Goal: Transaction & Acquisition: Subscribe to service/newsletter

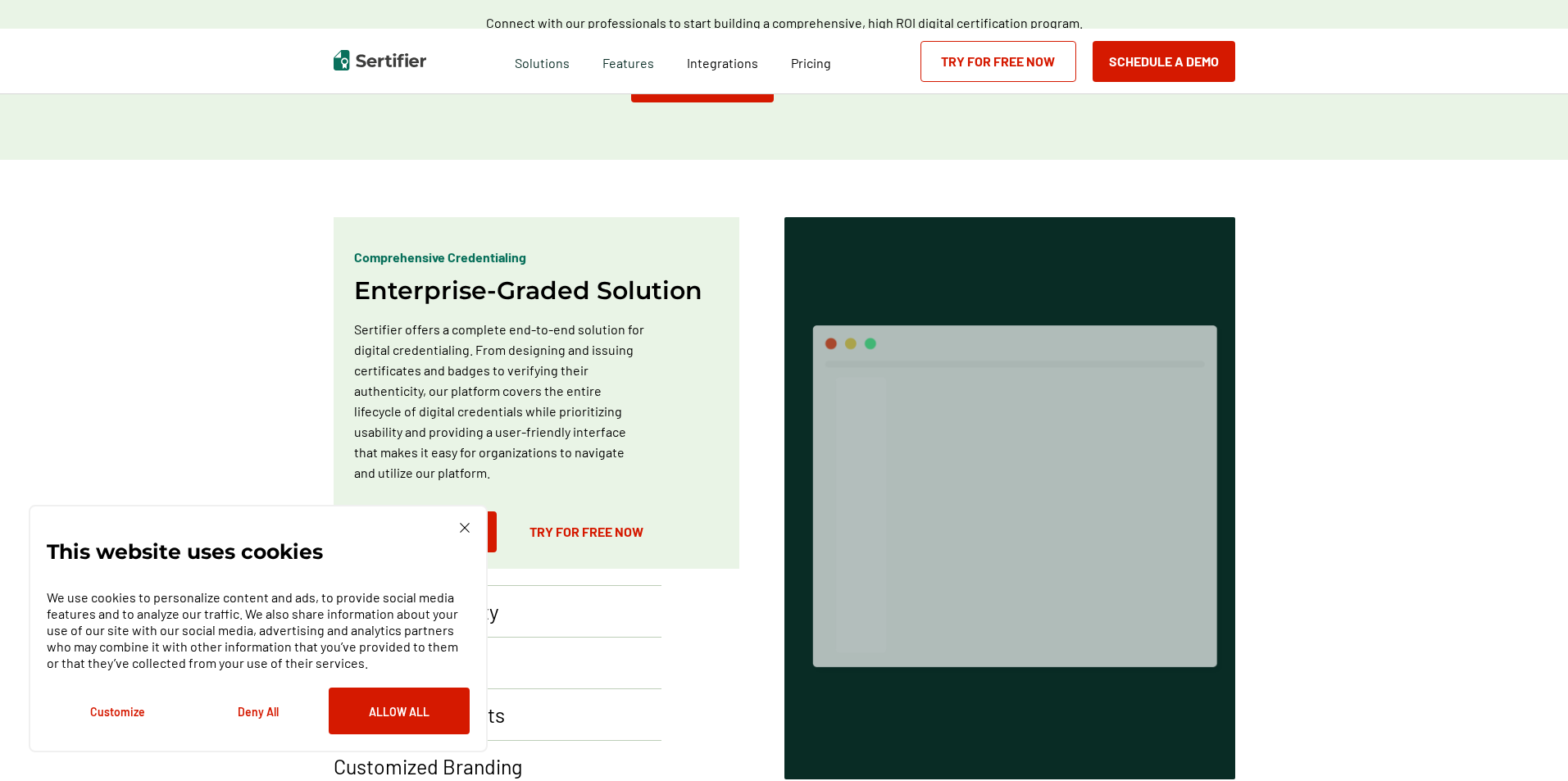
scroll to position [835, 0]
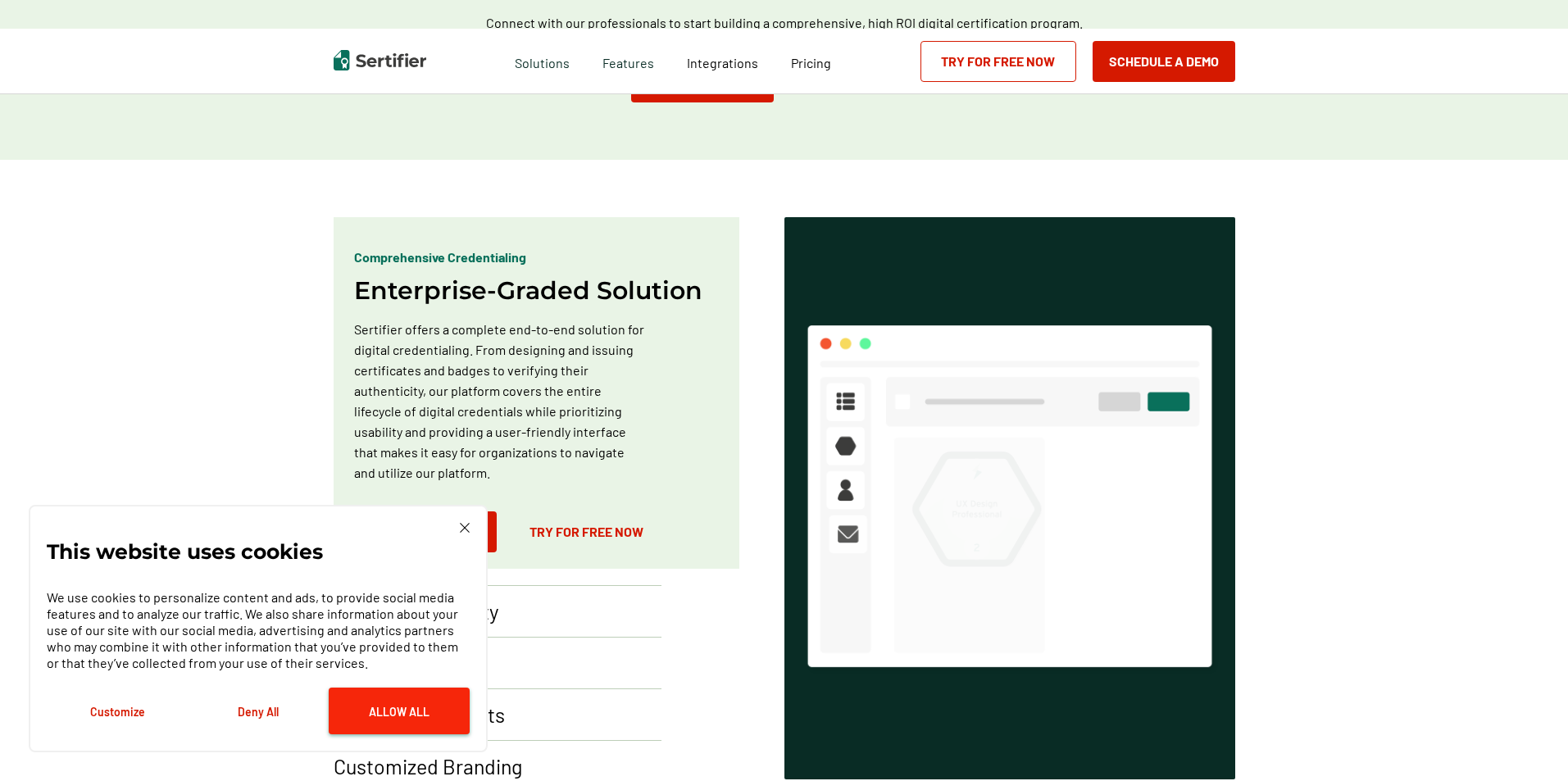
click at [418, 709] on button "Allow All" at bounding box center [399, 711] width 141 height 46
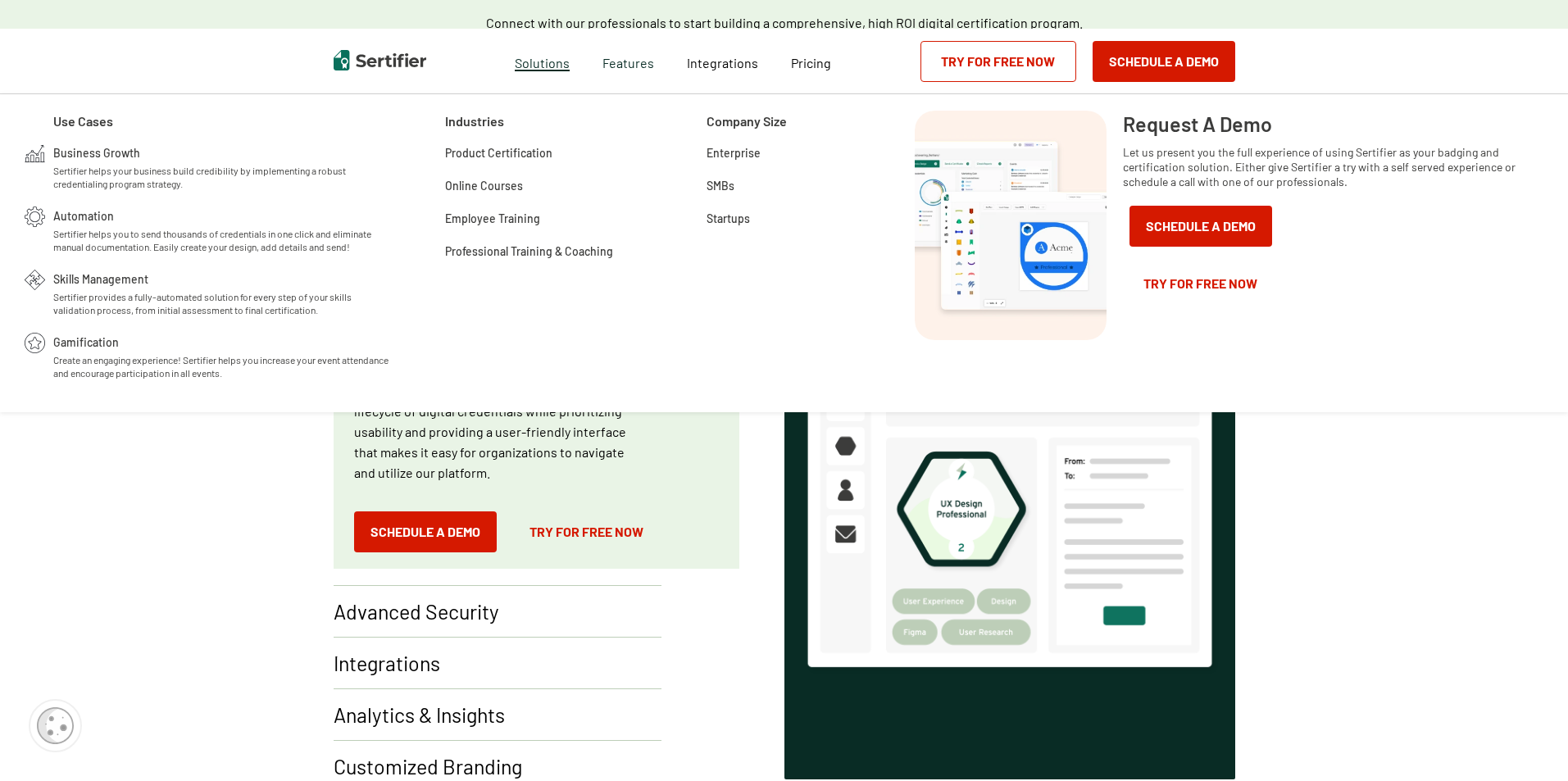
click at [549, 69] on span "Solutions" at bounding box center [542, 61] width 55 height 21
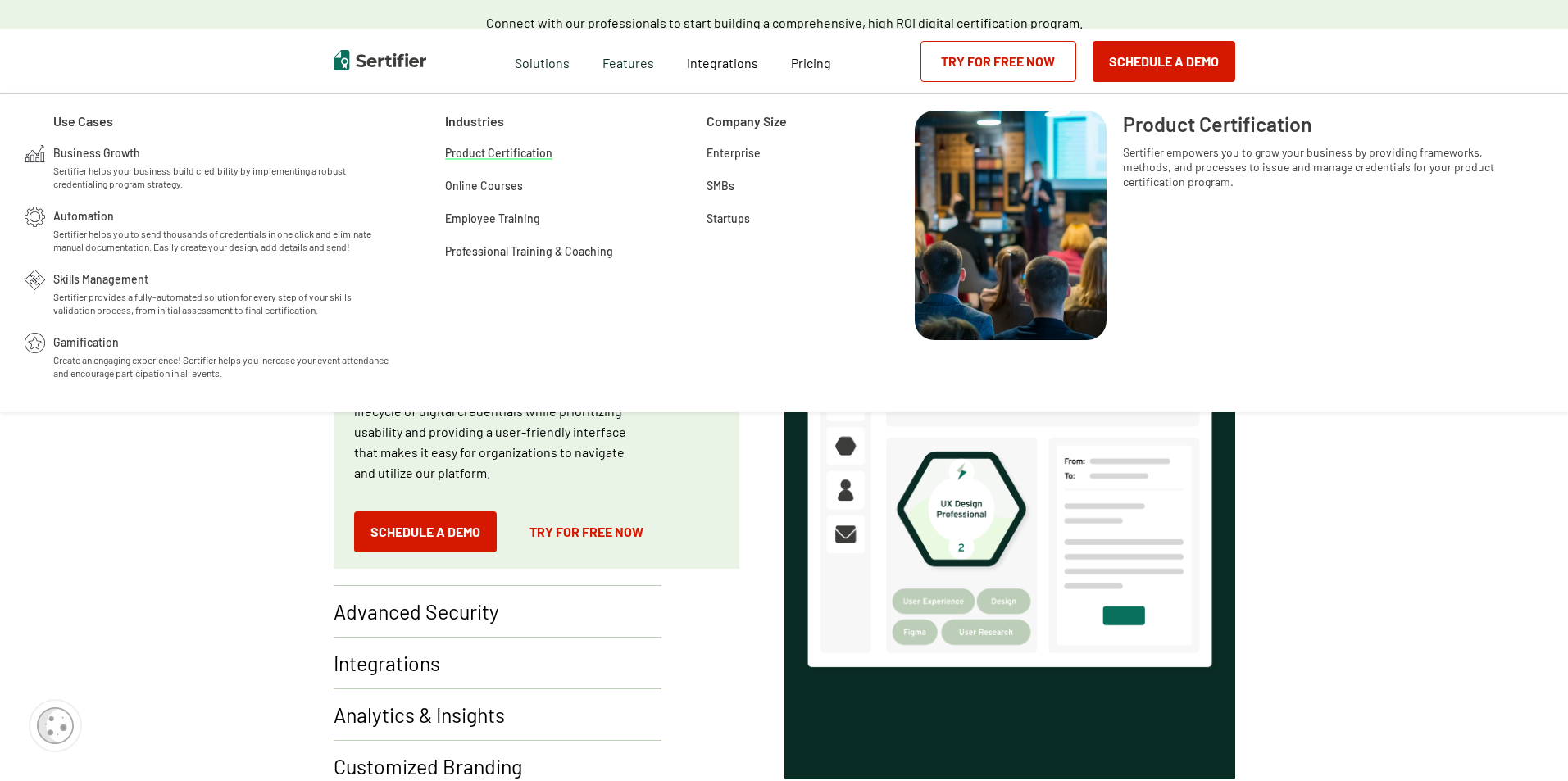
click at [505, 155] on span "Product Certification" at bounding box center [499, 151] width 107 height 16
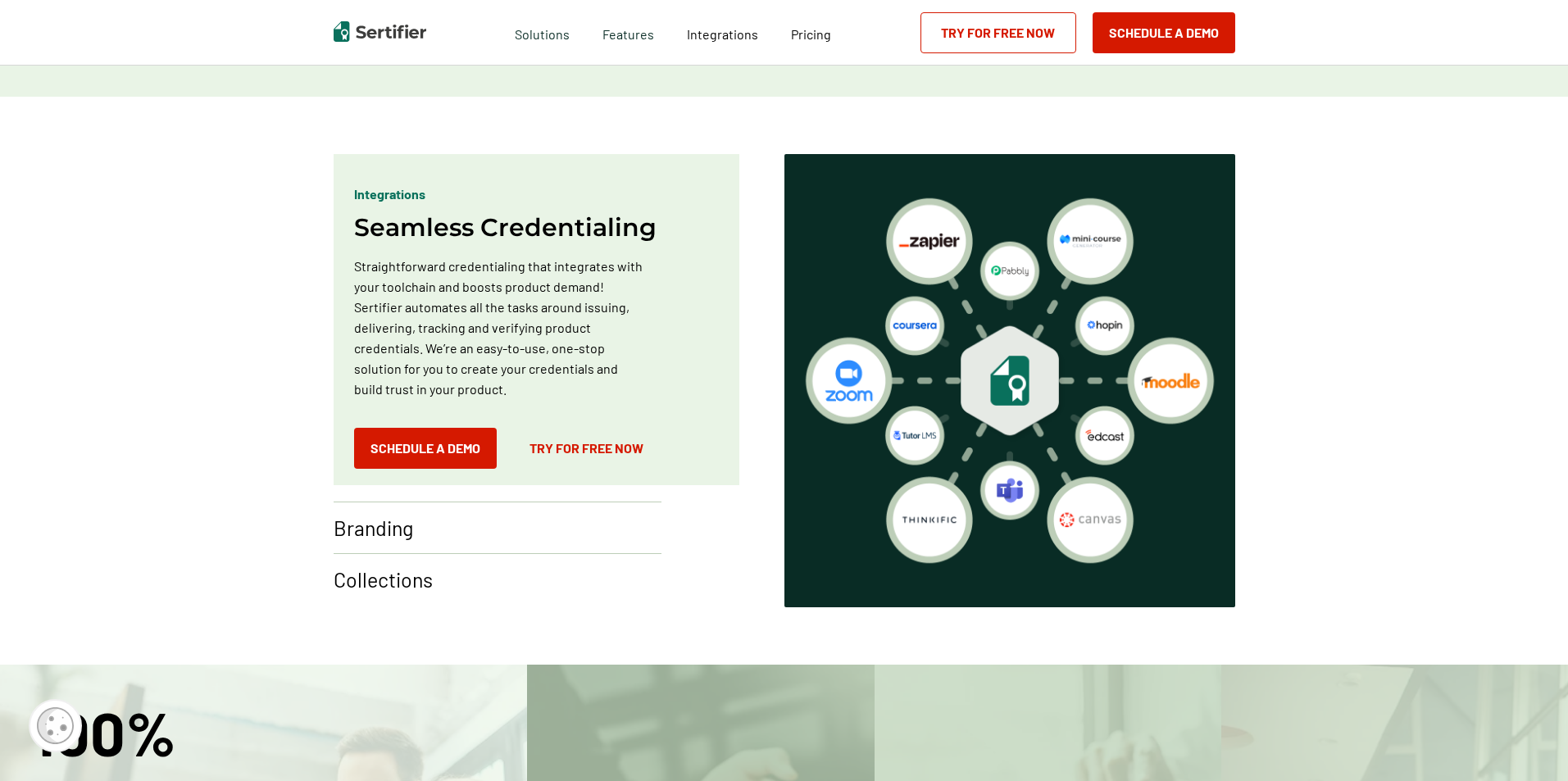
scroll to position [983, 0]
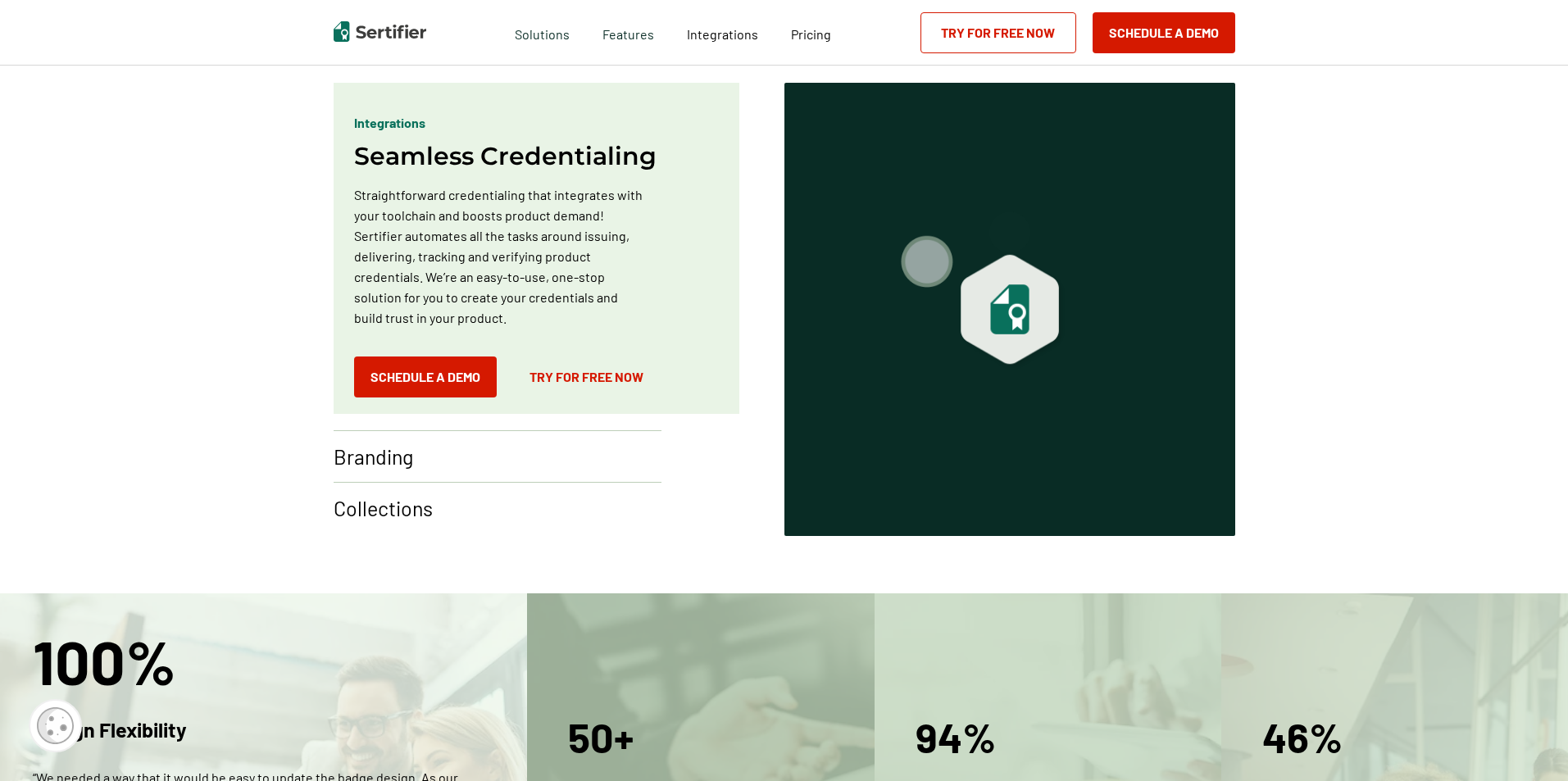
click at [599, 381] on link "Try for Free Now" at bounding box center [586, 377] width 147 height 41
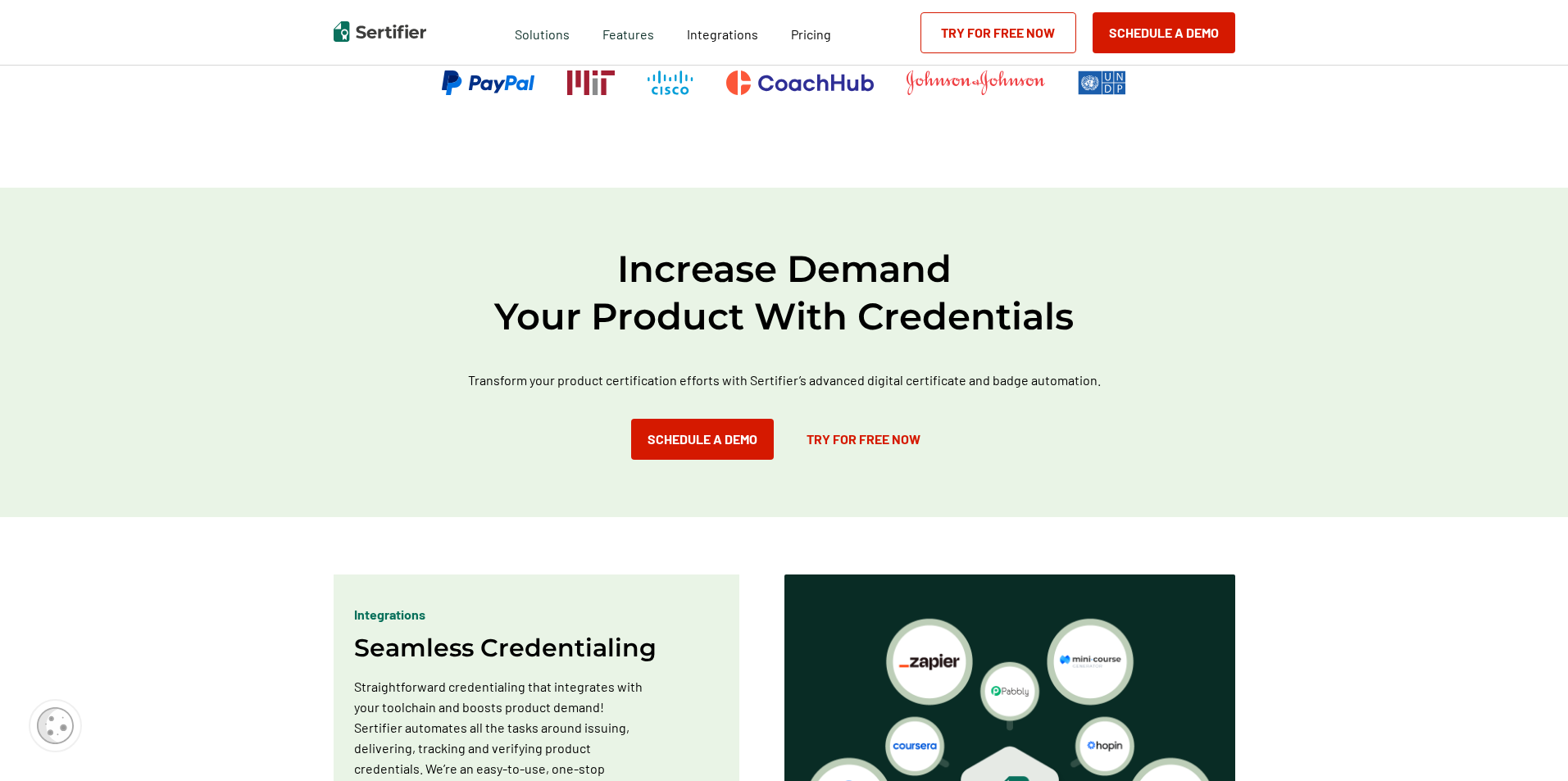
scroll to position [0, 0]
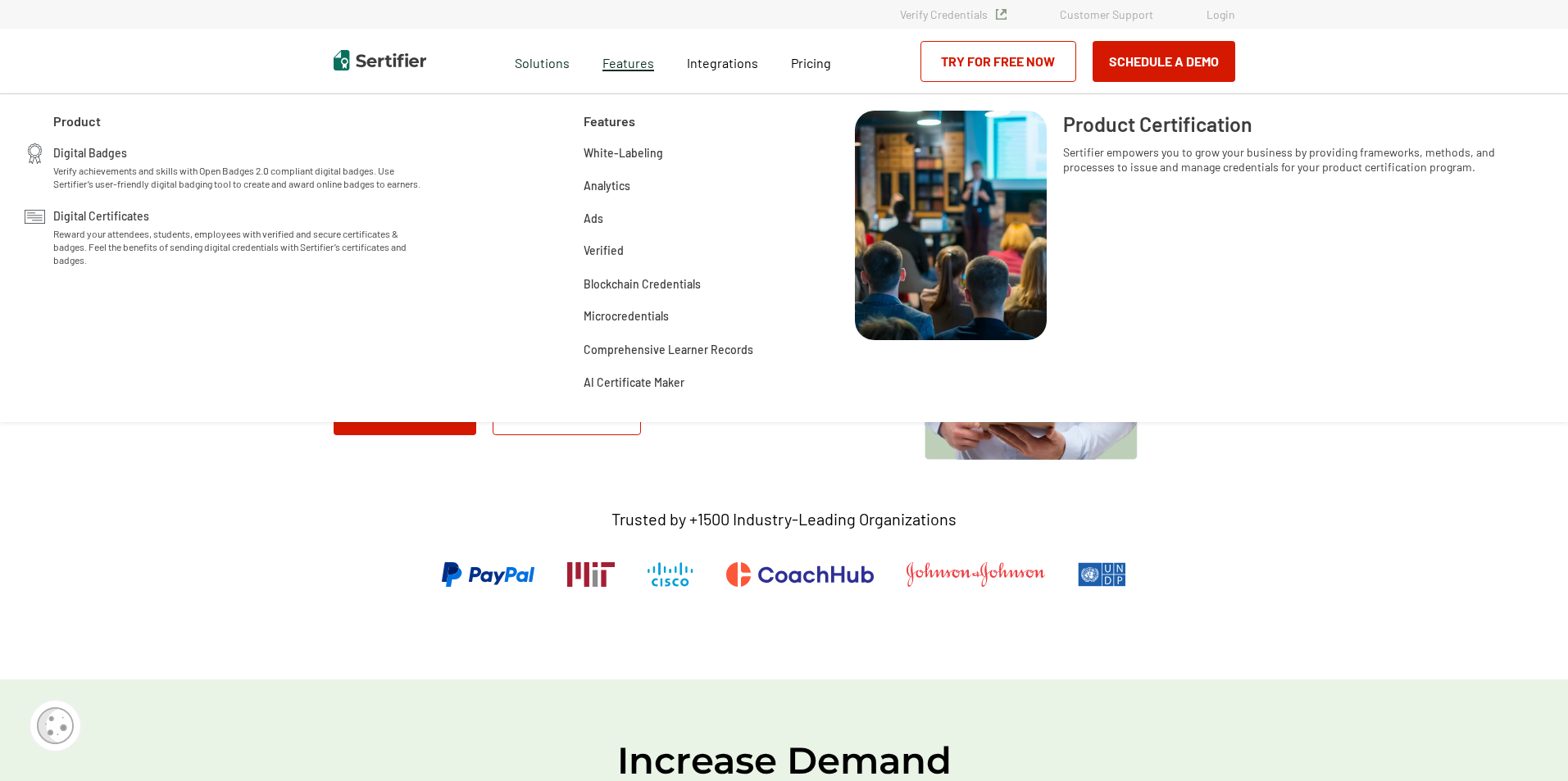
click at [639, 70] on span "Features" at bounding box center [628, 61] width 52 height 21
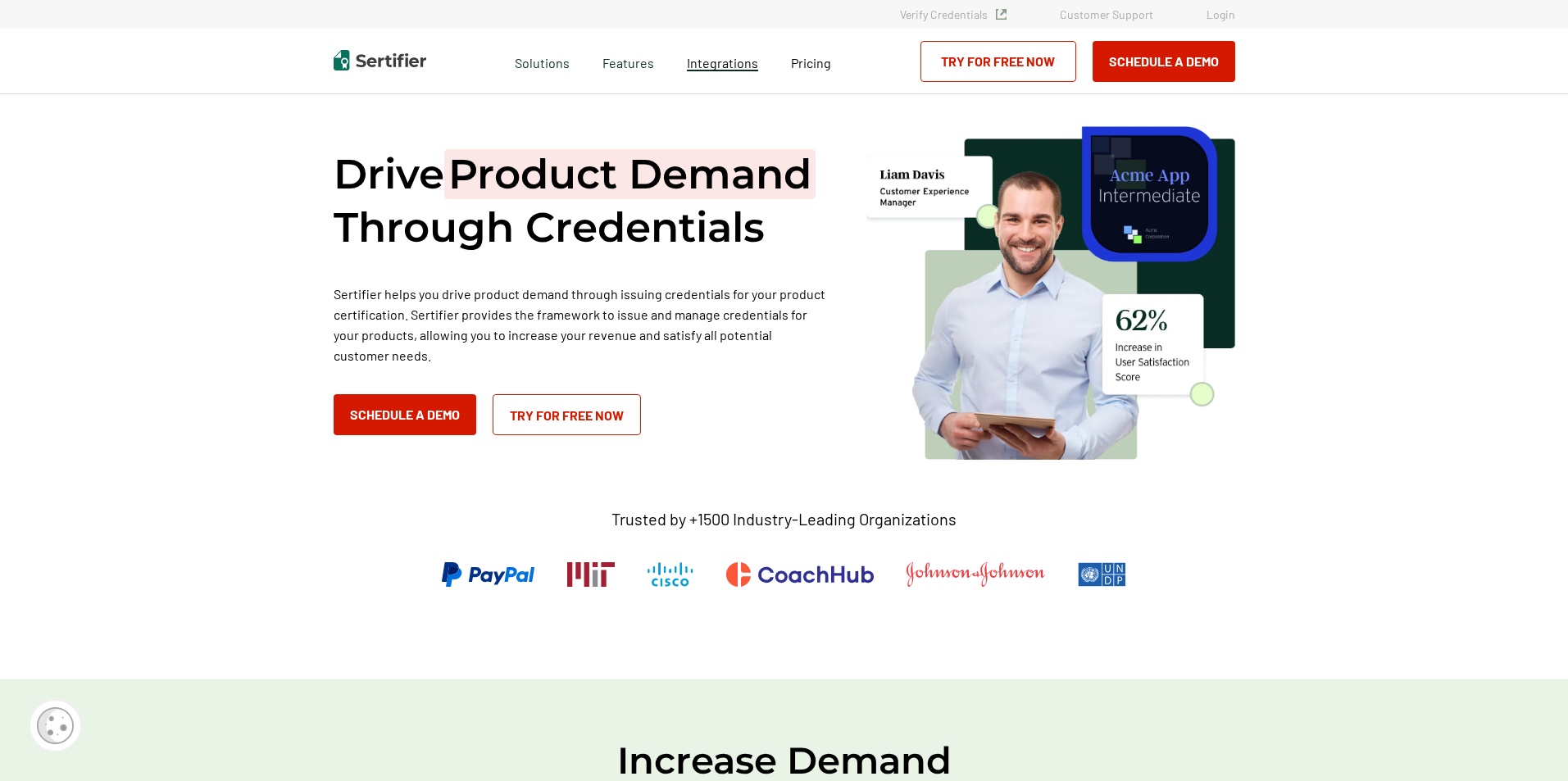
click at [723, 65] on span "Integrations" at bounding box center [722, 63] width 71 height 15
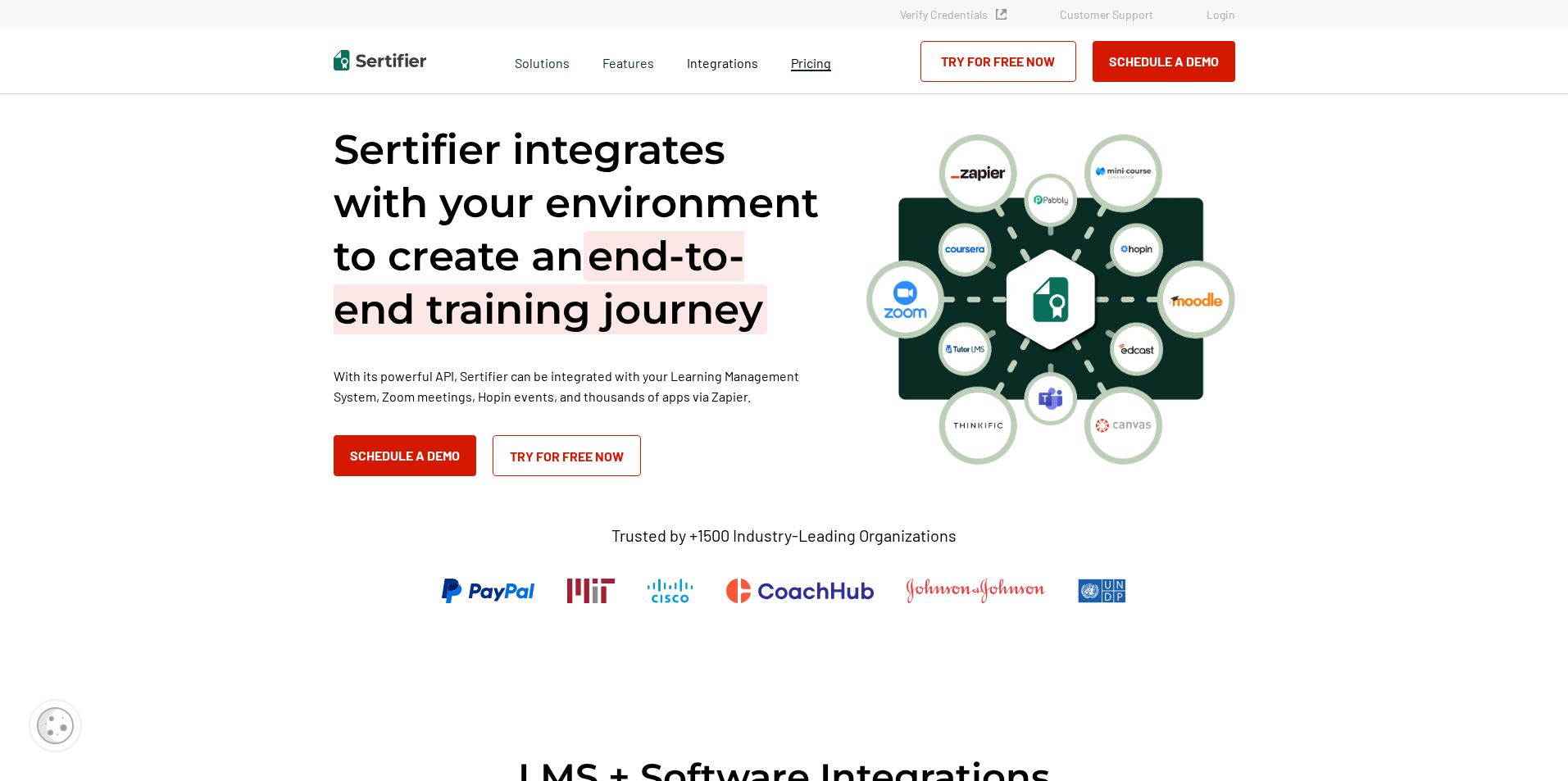
click at [802, 63] on span "Pricing" at bounding box center [811, 63] width 40 height 15
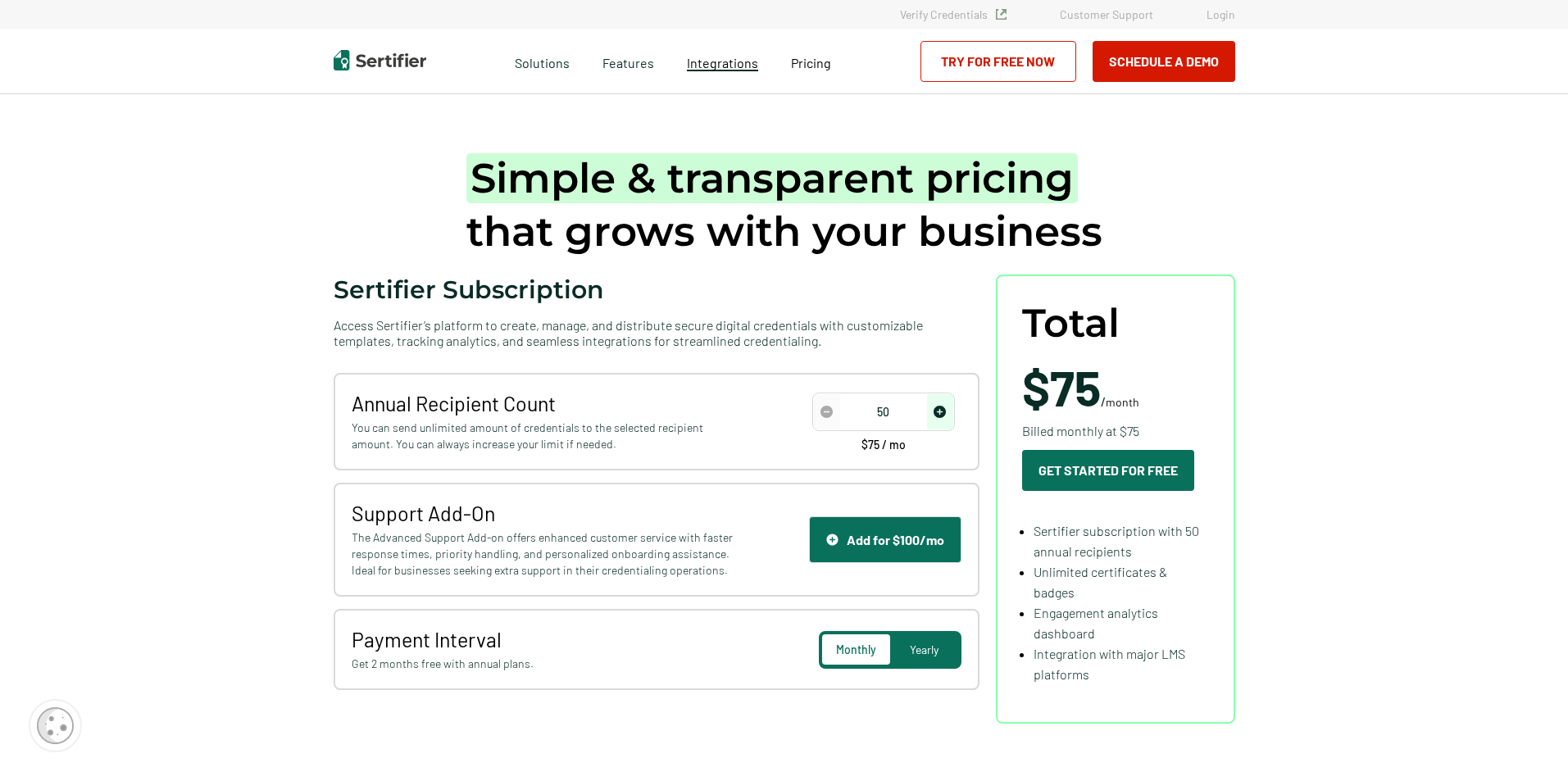
click at [743, 62] on span "Integrations" at bounding box center [722, 63] width 71 height 15
